Goal: Navigation & Orientation: Find specific page/section

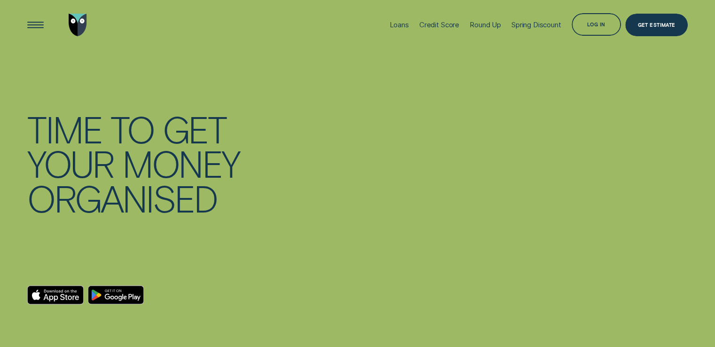
click at [599, 19] on div "Log in" at bounding box center [597, 24] width 50 height 23
click at [598, 28] on div "Log in" at bounding box center [596, 26] width 18 height 4
click at [393, 26] on div "Loans" at bounding box center [399, 25] width 19 height 8
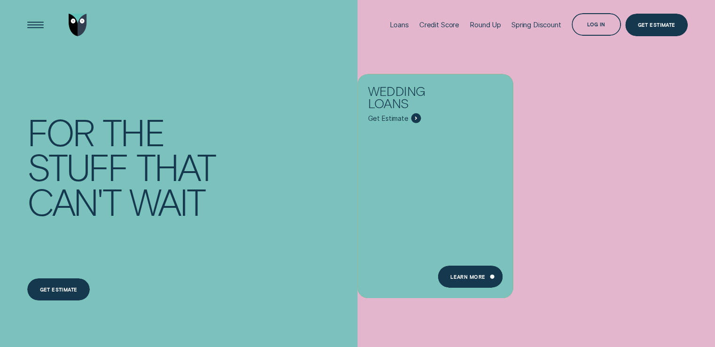
click at [600, 22] on div "Log in" at bounding box center [597, 24] width 50 height 23
click at [675, 22] on div "Get Estimate" at bounding box center [657, 25] width 63 height 23
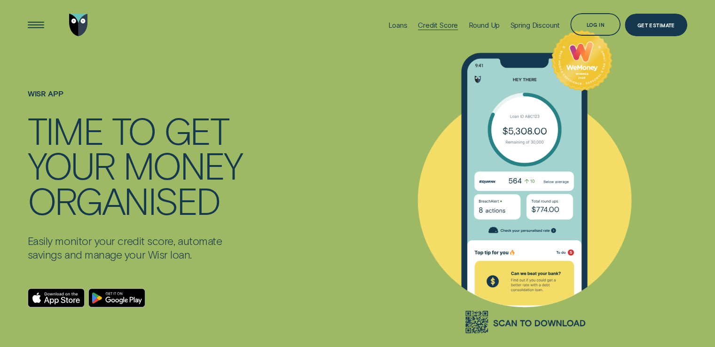
click at [429, 26] on div "Credit Score" at bounding box center [438, 25] width 40 height 9
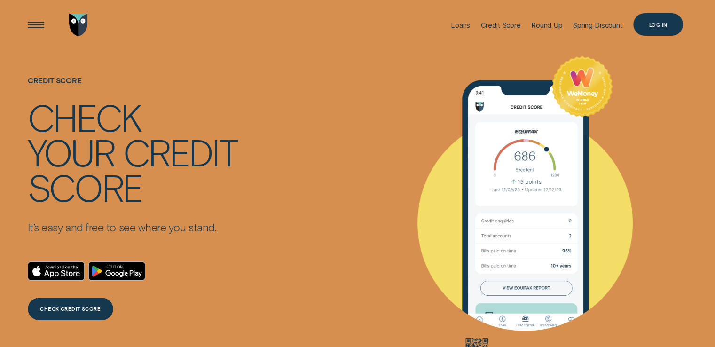
click at [658, 23] on div "Log in" at bounding box center [659, 25] width 18 height 4
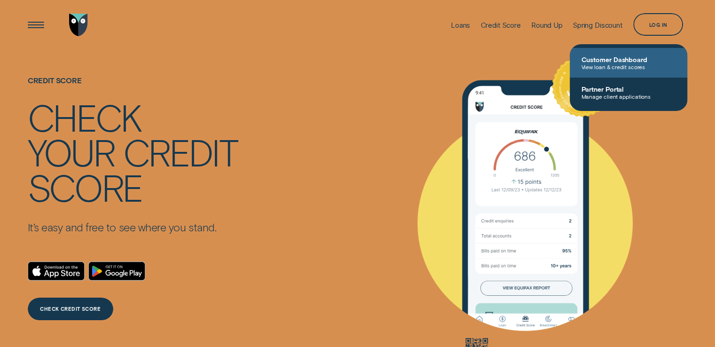
click at [641, 59] on span "Customer Dashboard" at bounding box center [628, 59] width 95 height 8
